Goal: Information Seeking & Learning: Learn about a topic

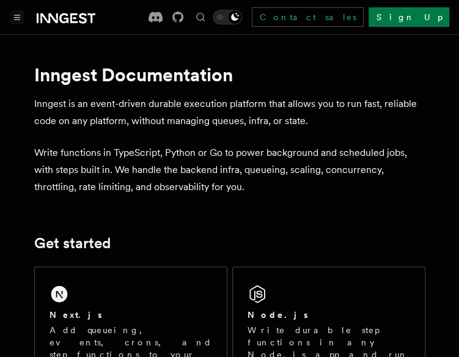
click at [18, 21] on button "Toggle navigation" at bounding box center [17, 17] width 15 height 15
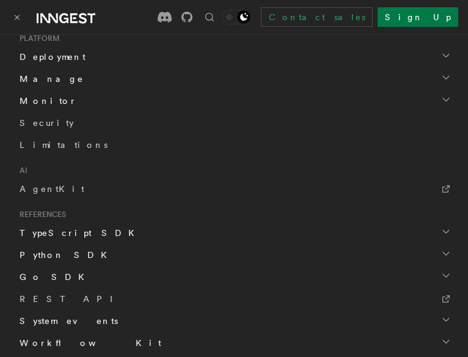
scroll to position [646, 0]
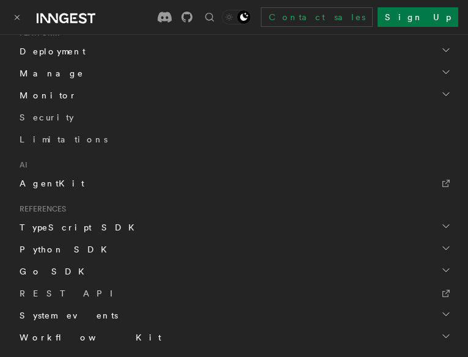
click at [40, 183] on span "AgentKit" at bounding box center [52, 183] width 65 height 10
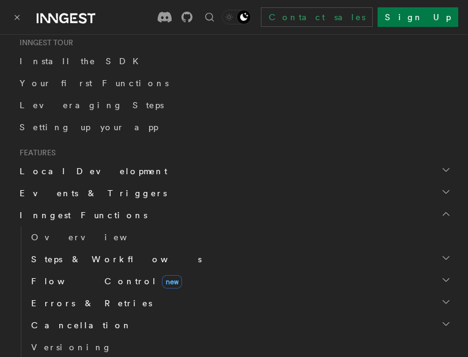
scroll to position [244, 0]
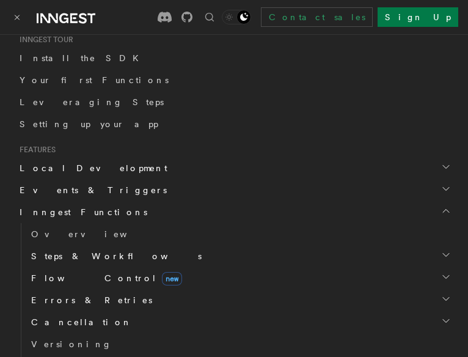
click at [78, 209] on span "Inngest Functions" at bounding box center [81, 212] width 133 height 12
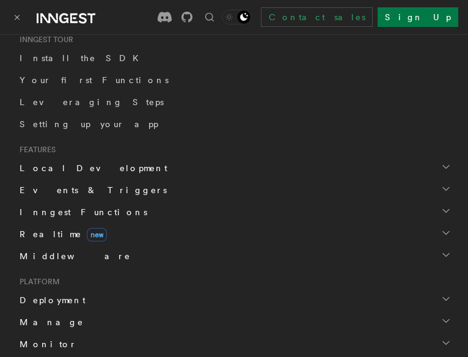
click at [78, 209] on span "Inngest Functions" at bounding box center [81, 212] width 133 height 12
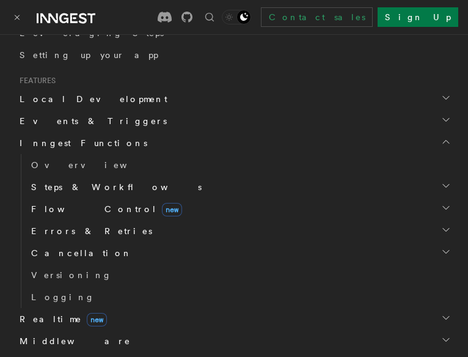
scroll to position [313, 0]
click at [84, 181] on span "Steps & Workflows" at bounding box center [113, 186] width 175 height 12
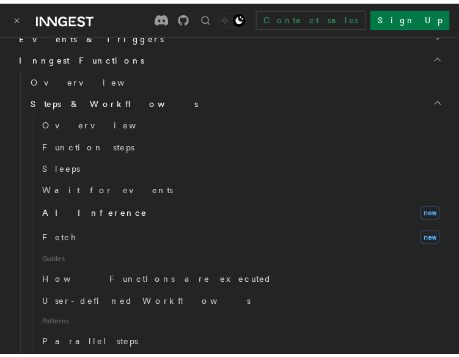
scroll to position [398, 0]
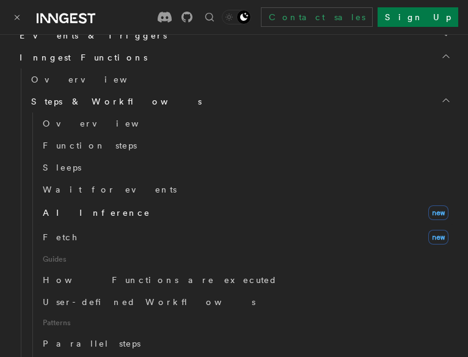
click at [79, 211] on span "AI Inference" at bounding box center [97, 213] width 108 height 10
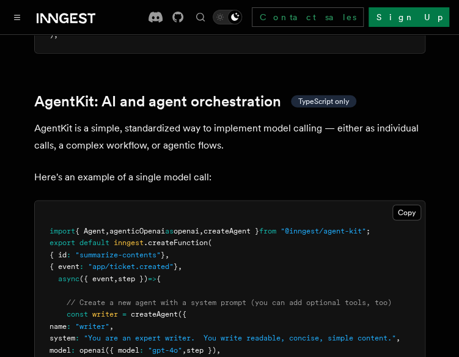
scroll to position [3731, 0]
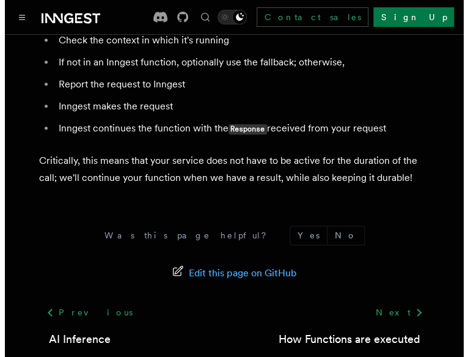
scroll to position [3110, 0]
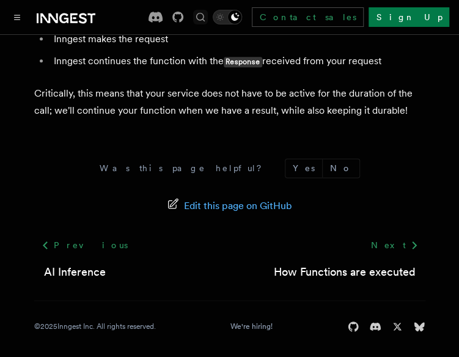
click at [206, 15] on icon "Find something..." at bounding box center [200, 17] width 12 height 12
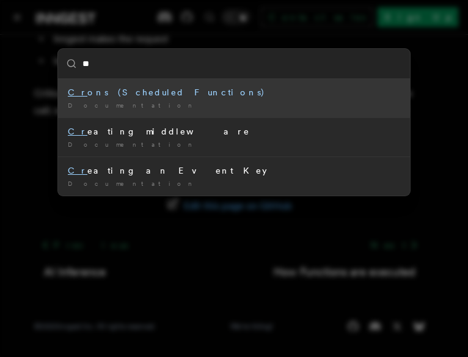
type input "*"
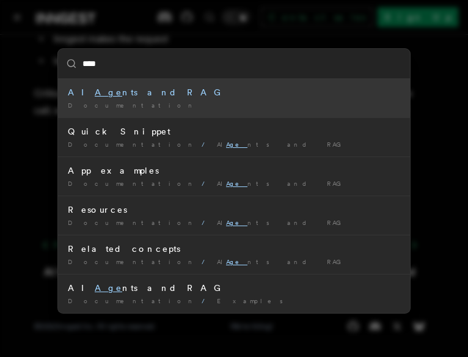
type input "*****"
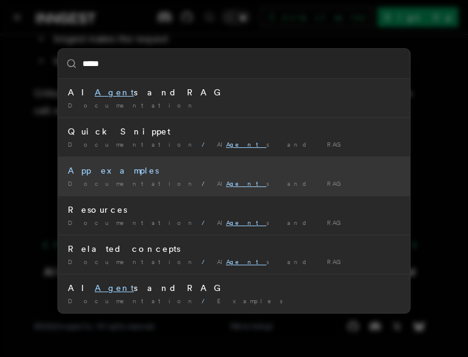
scroll to position [4, 0]
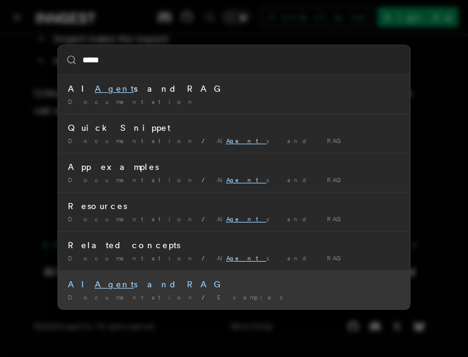
click at [95, 283] on mark "Agent" at bounding box center [114, 284] width 39 height 10
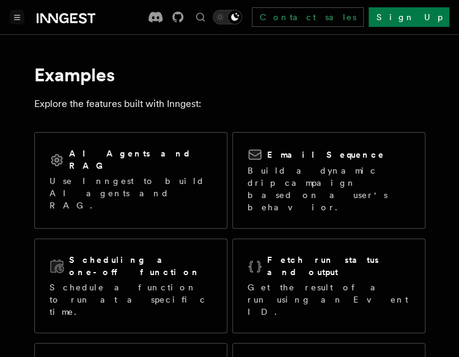
click at [18, 18] on icon "Toggle navigation" at bounding box center [17, 17] width 6 height 5
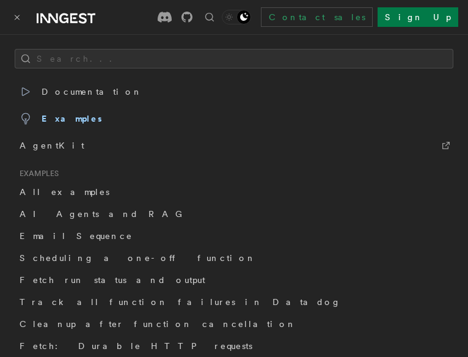
click at [18, 18] on icon "Toggle navigation" at bounding box center [17, 17] width 4 height 4
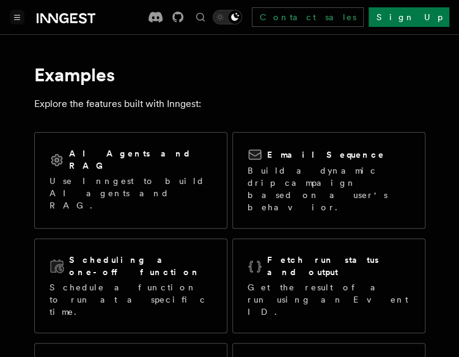
click at [18, 18] on icon "Toggle navigation" at bounding box center [17, 17] width 6 height 5
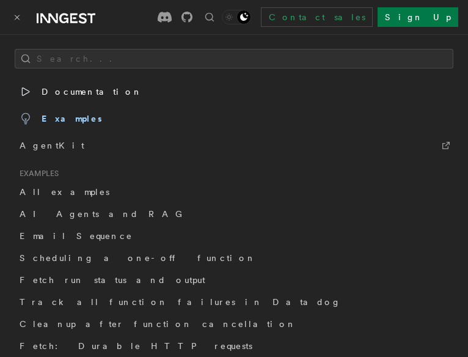
click at [70, 96] on span "Documentation" at bounding box center [81, 91] width 123 height 17
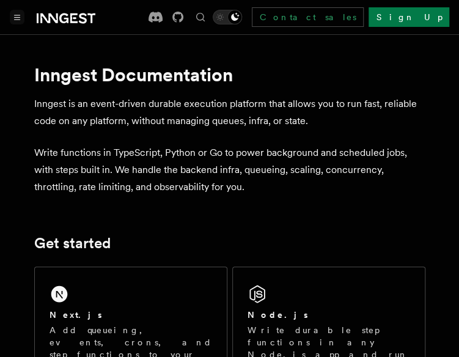
click at [18, 18] on icon "Toggle navigation" at bounding box center [17, 17] width 6 height 5
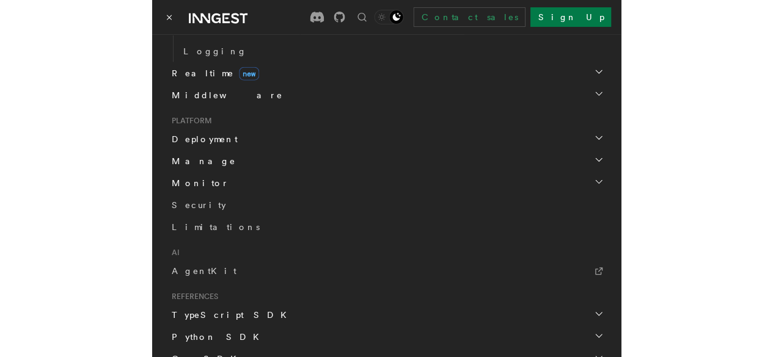
scroll to position [556, 0]
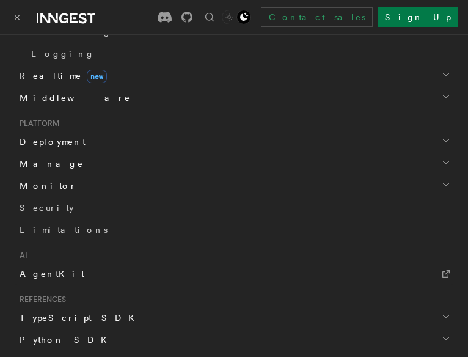
click at [55, 274] on link "AgentKit" at bounding box center [234, 274] width 439 height 22
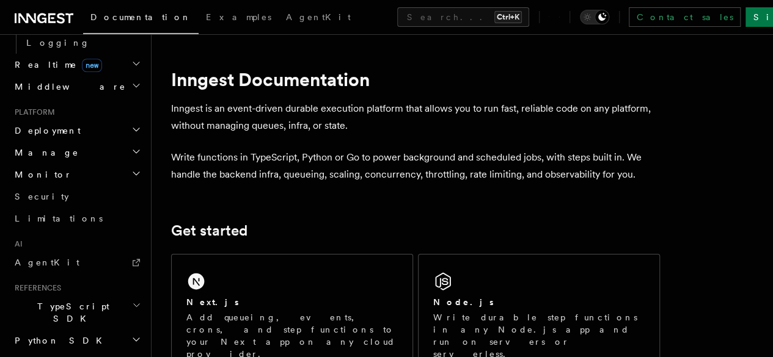
scroll to position [563, 0]
click at [84, 250] on link "AgentKit" at bounding box center [77, 261] width 134 height 22
